Goal: Task Accomplishment & Management: Manage account settings

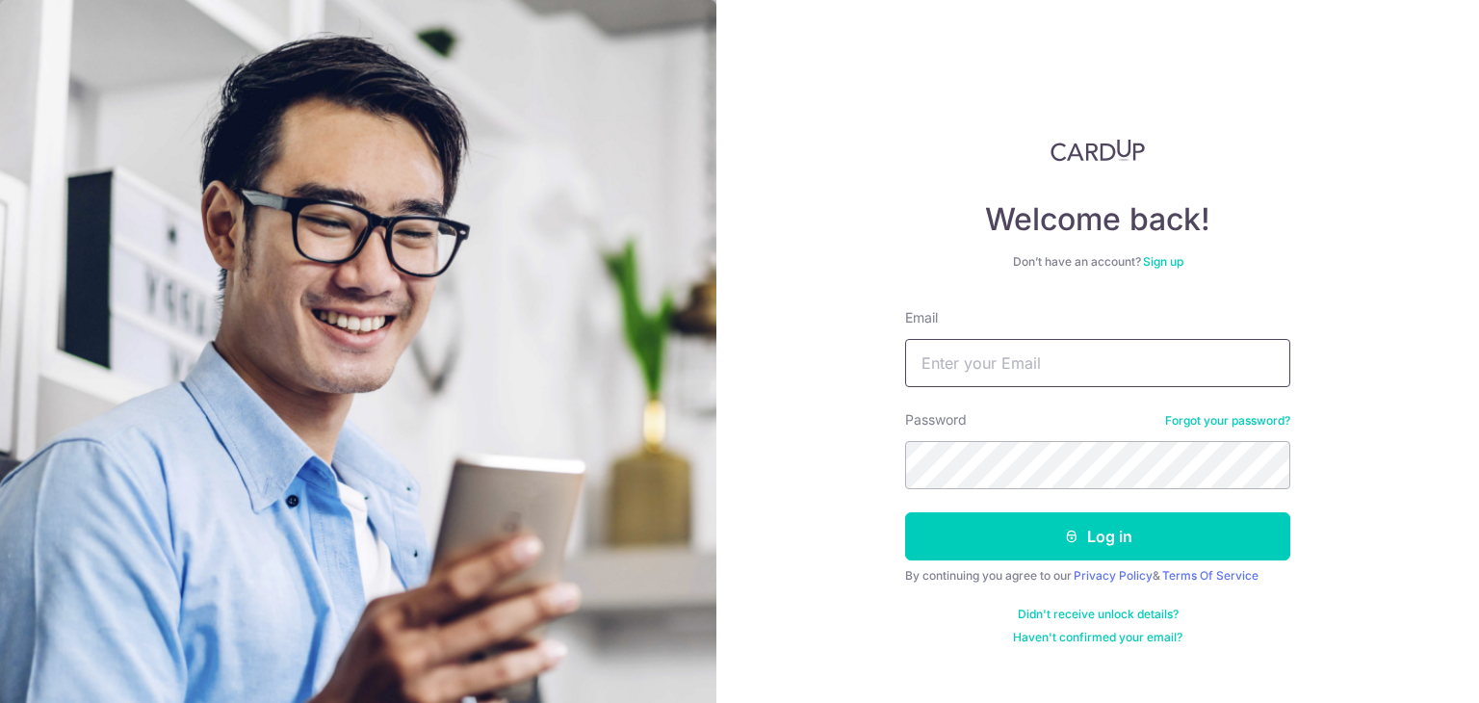
click at [1040, 367] on input "Email" at bounding box center [1097, 363] width 385 height 48
type input "[EMAIL_ADDRESS][DOMAIN_NAME]"
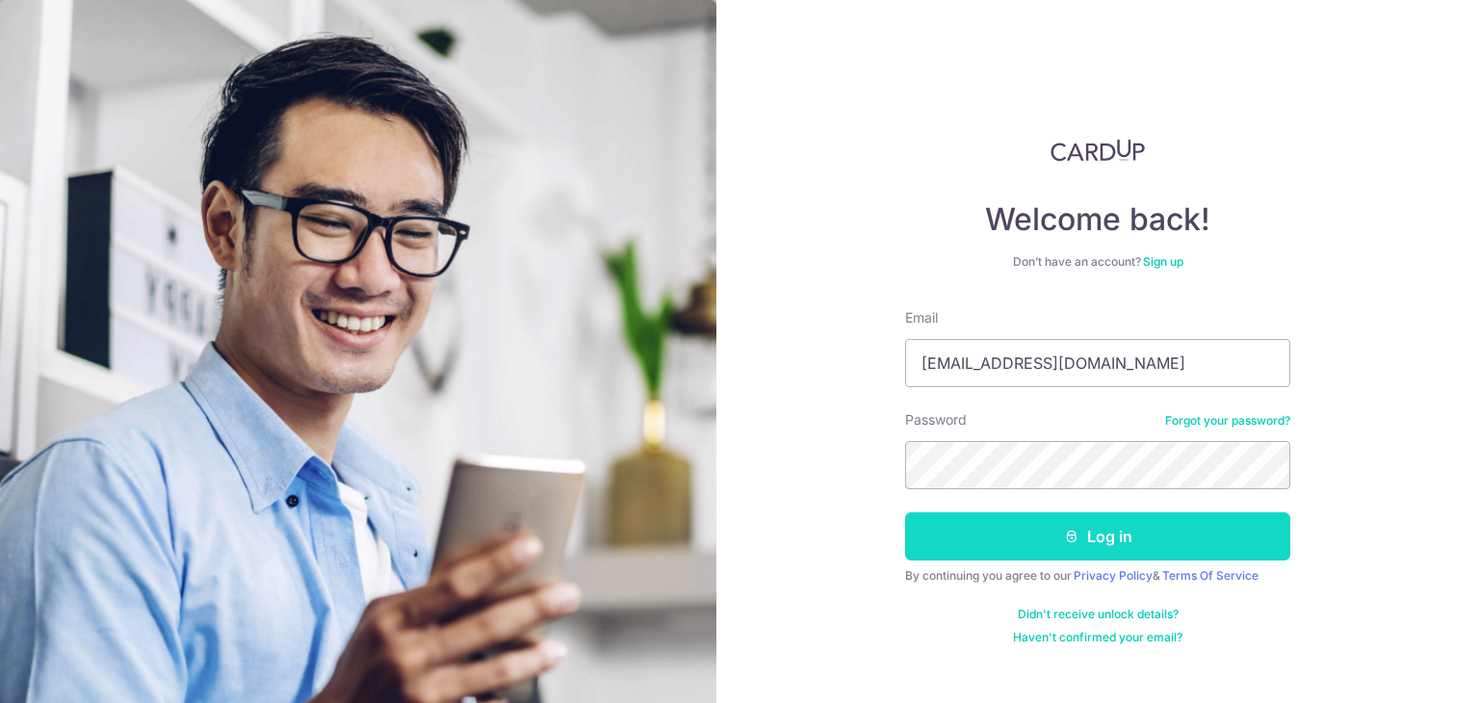
click at [1078, 545] on button "Log in" at bounding box center [1097, 536] width 385 height 48
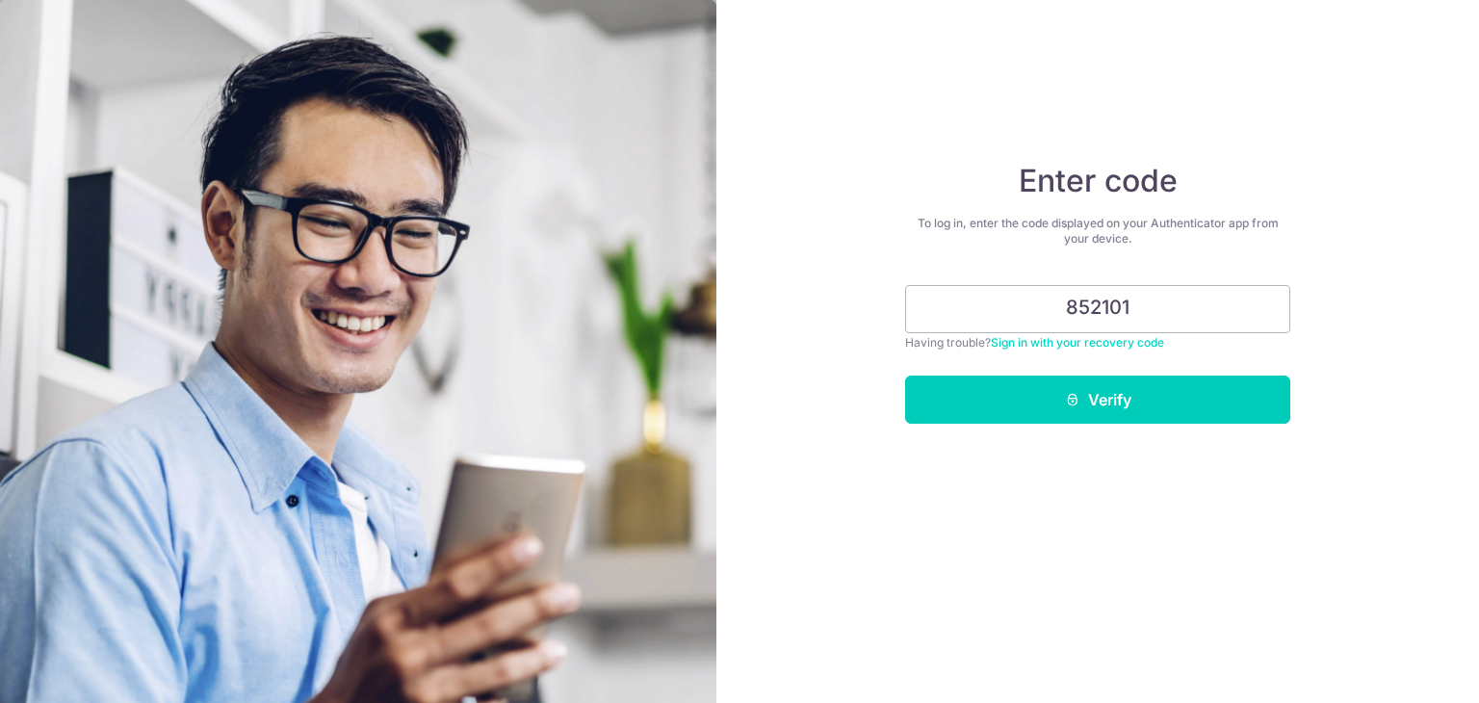
type input "852101"
click at [905, 376] on button "Verify" at bounding box center [1097, 400] width 385 height 48
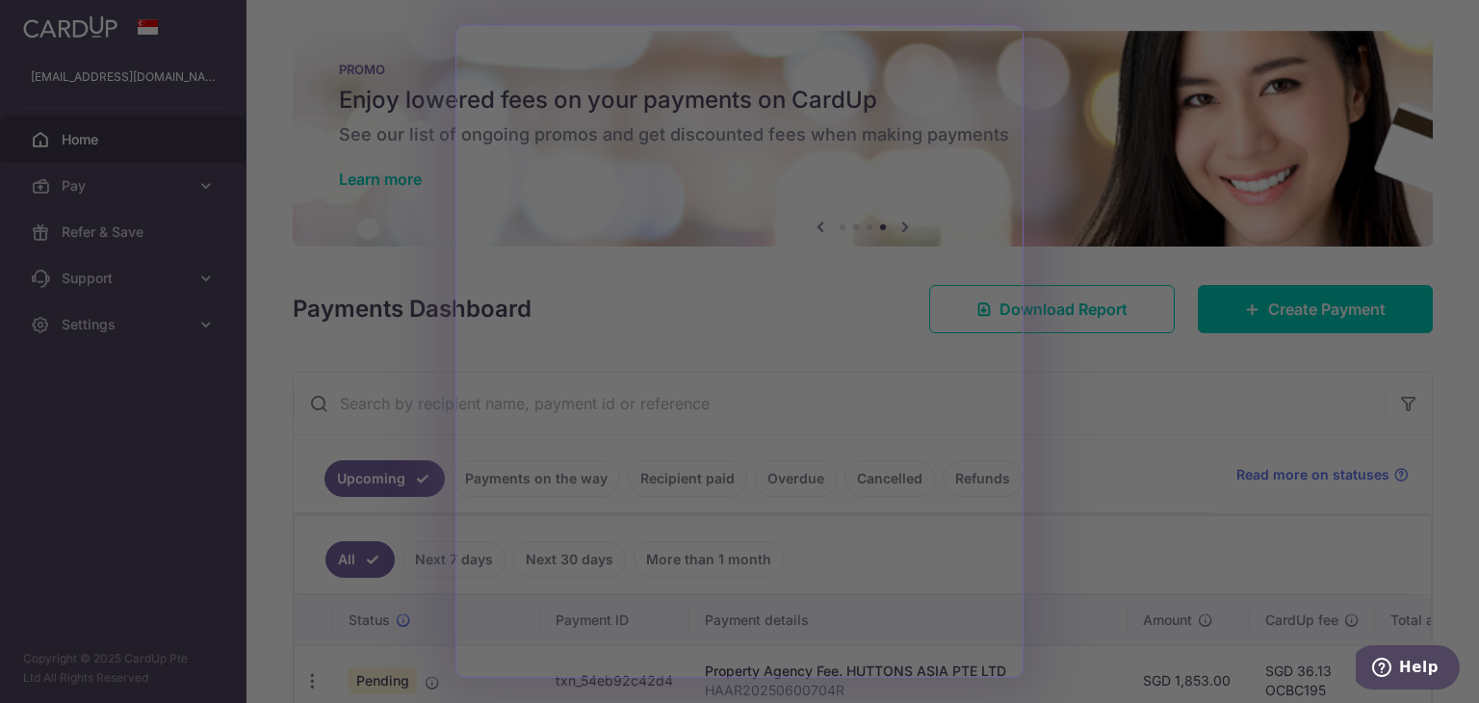
click at [1076, 402] on div at bounding box center [747, 355] width 1494 height 710
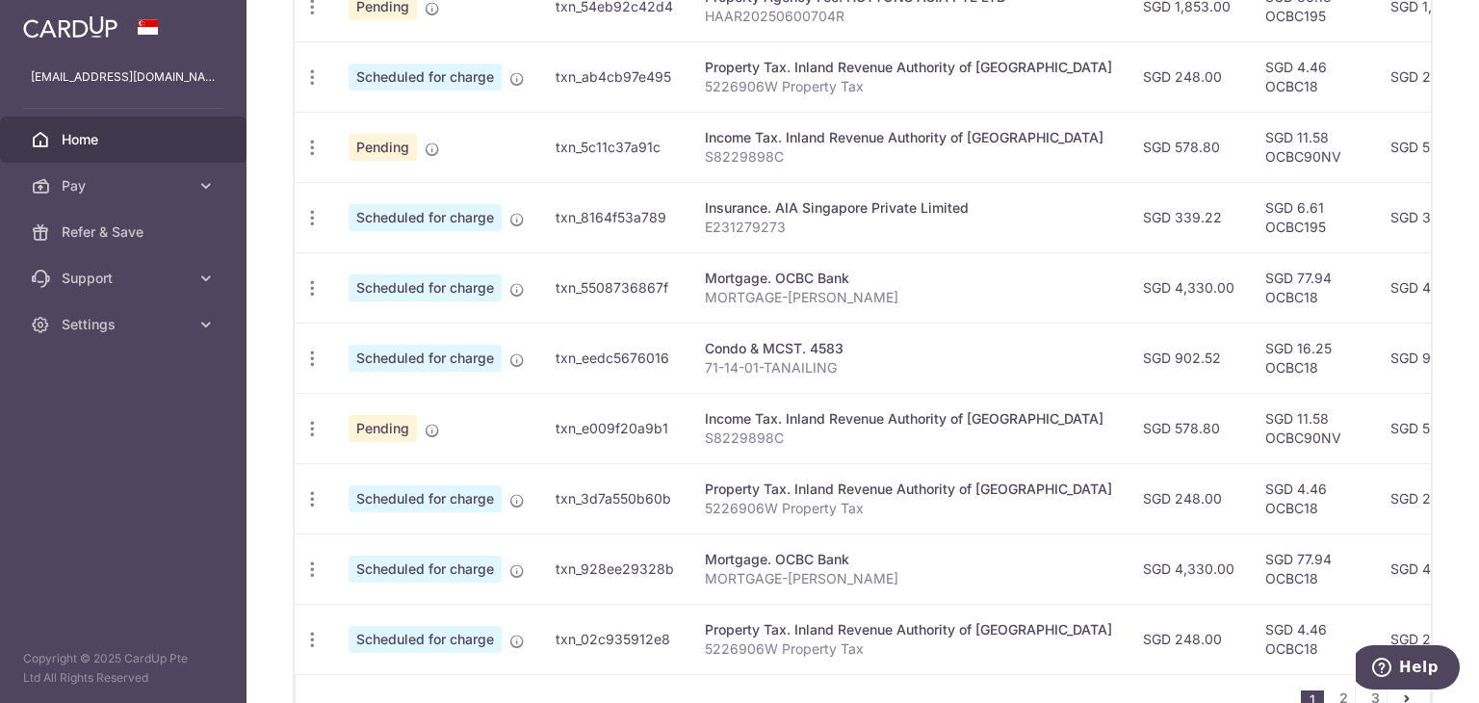
scroll to position [578, 0]
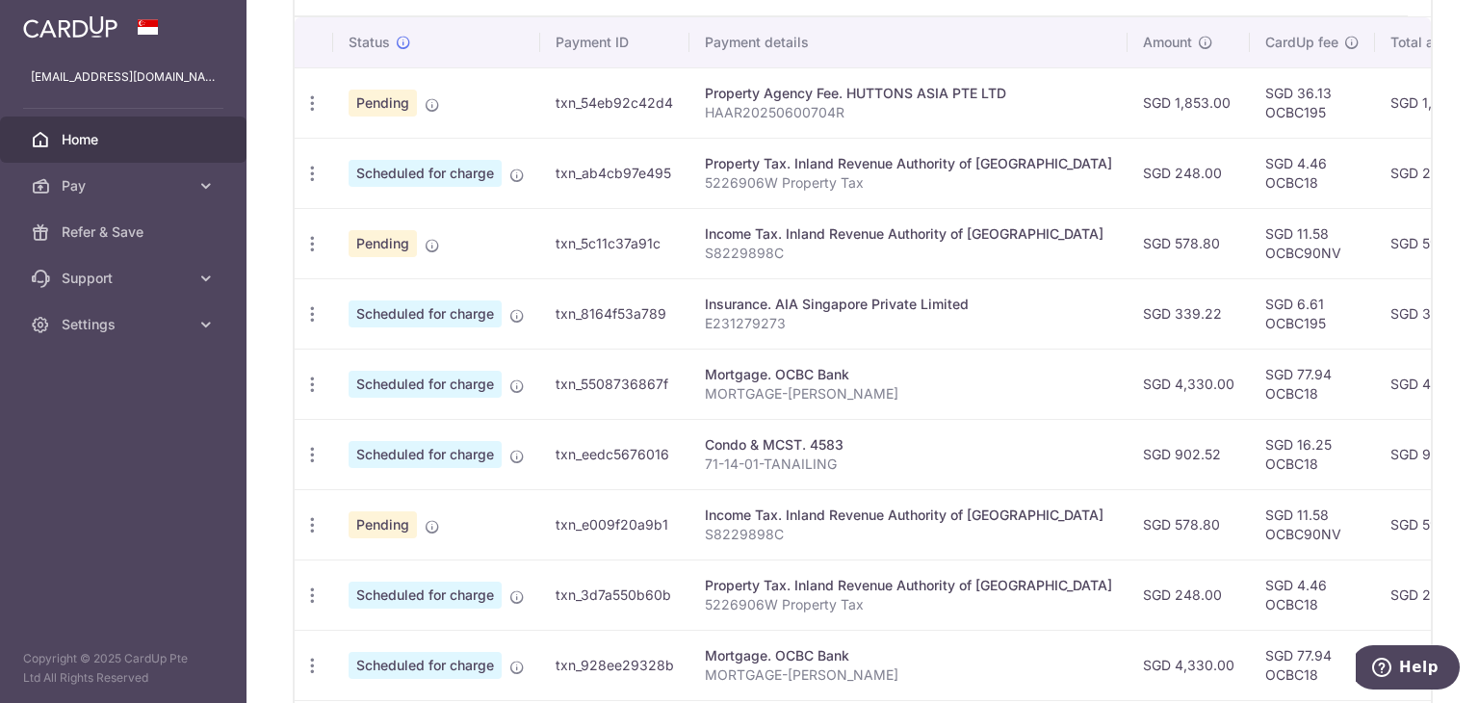
drag, startPoint x: 1051, startPoint y: 373, endPoint x: 1017, endPoint y: 419, distance: 57.2
click at [1017, 419] on td "Condo & MCST. 4583 71-14-01-TANAILING" at bounding box center [908, 454] width 438 height 70
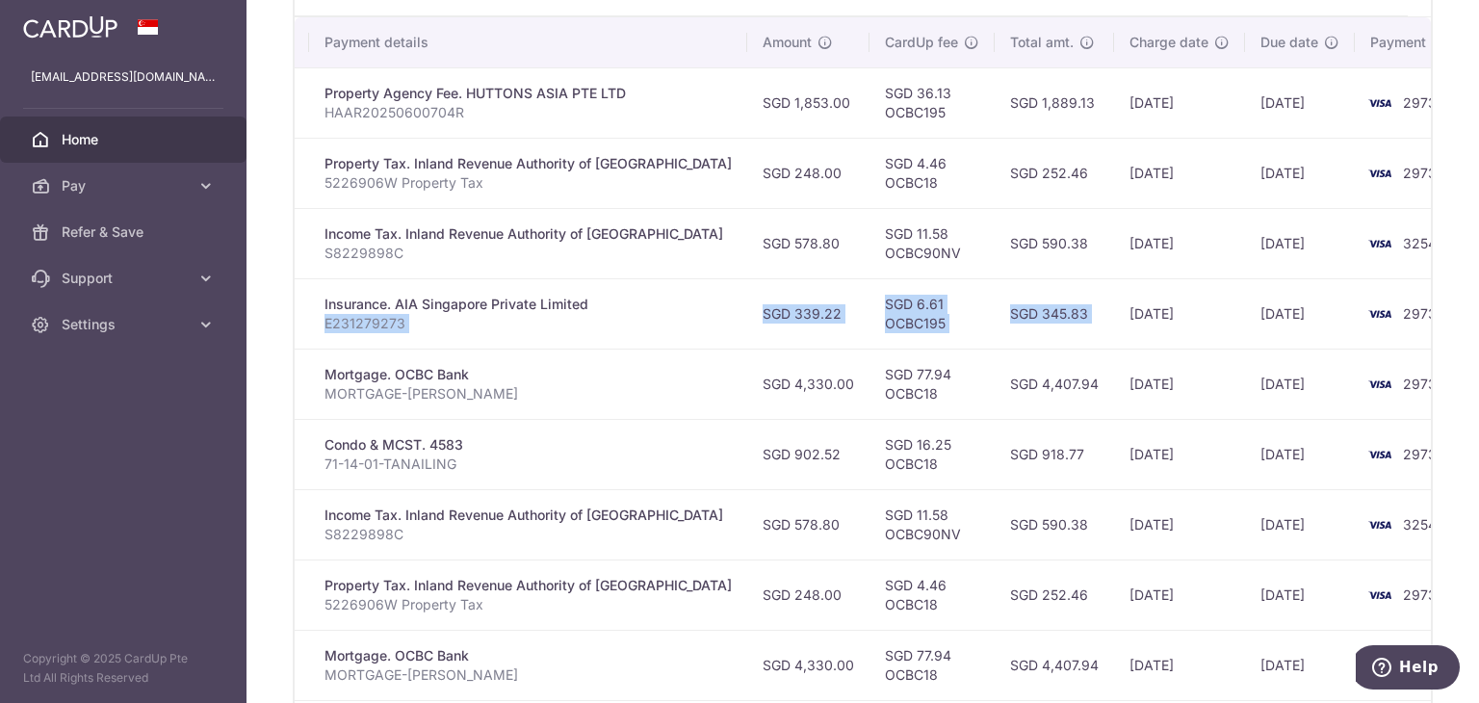
drag, startPoint x: 1000, startPoint y: 318, endPoint x: 1050, endPoint y: 308, distance: 51.0
click at [1050, 308] on tr "Update payment Cancel payment Scheduled for charge txn_8164f53a789 Insurance. A…" at bounding box center [707, 313] width 1587 height 70
click at [1114, 308] on td "[DATE]" at bounding box center [1179, 313] width 131 height 70
